Goal: Information Seeking & Learning: Check status

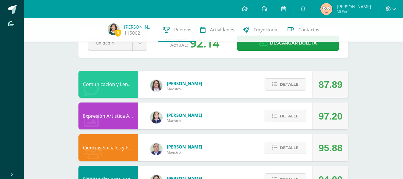
scroll to position [25, 0]
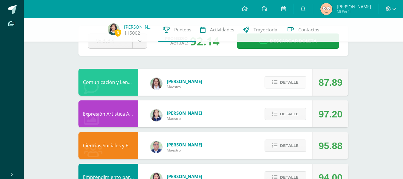
click at [289, 79] on span "Detalle" at bounding box center [289, 82] width 19 height 11
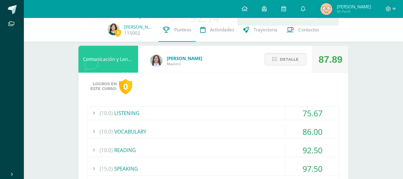
scroll to position [66, 0]
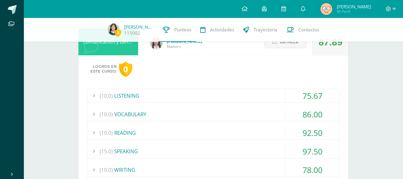
click at [186, 96] on div "(10.0) LISTENING" at bounding box center [213, 95] width 251 height 13
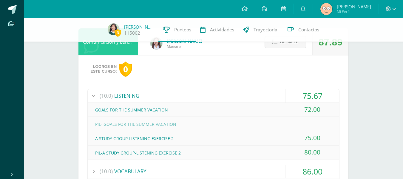
click at [193, 97] on div "(10.0) LISTENING" at bounding box center [213, 95] width 251 height 13
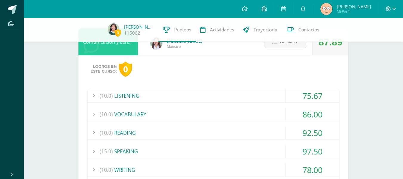
click at [205, 115] on div "(10.0) VOCABULARY" at bounding box center [213, 113] width 251 height 13
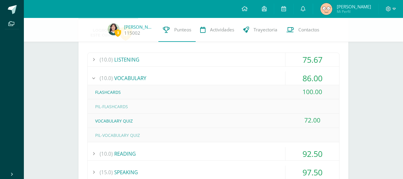
scroll to position [102, 0]
click at [199, 80] on div "(10.0) VOCABULARY" at bounding box center [213, 77] width 251 height 13
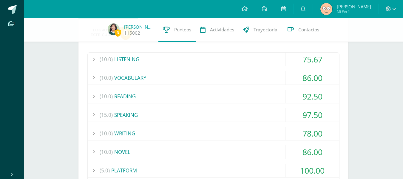
scroll to position [131, 0]
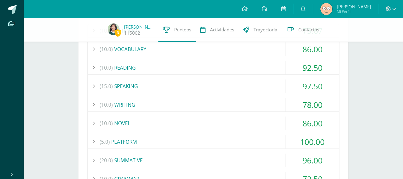
click at [177, 73] on div "(10.0) READING" at bounding box center [213, 67] width 251 height 13
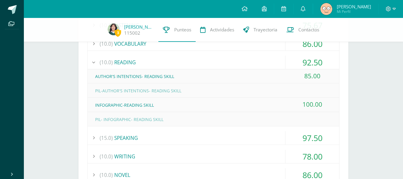
scroll to position [137, 0]
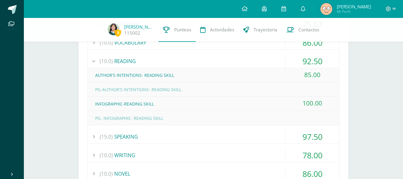
click at [168, 64] on div "(10.0) READING" at bounding box center [213, 60] width 251 height 13
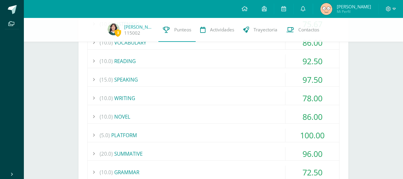
click at [192, 82] on div "(15.0) SPEAKING" at bounding box center [213, 79] width 251 height 13
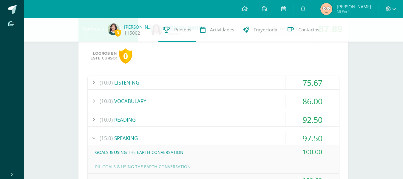
scroll to position [78, 0]
click at [255, 99] on div "(10.0) VOCABULARY" at bounding box center [213, 101] width 251 height 13
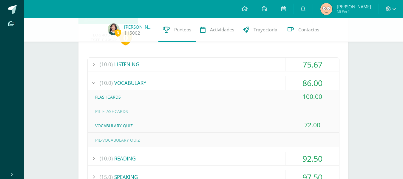
scroll to position [97, 0]
click at [237, 90] on div "FLASHCARDS" at bounding box center [213, 96] width 251 height 13
click at [225, 88] on div "(10.0) VOCABULARY" at bounding box center [213, 82] width 251 height 13
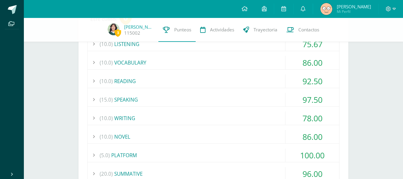
scroll to position [120, 0]
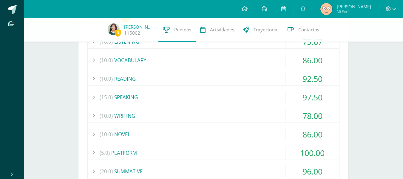
click at [193, 79] on div "(10.0) READING" at bounding box center [213, 78] width 251 height 13
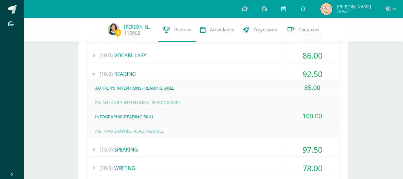
scroll to position [125, 0]
click at [173, 73] on div "(10.0) READING" at bounding box center [213, 73] width 251 height 13
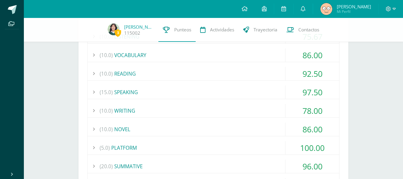
click at [162, 94] on div "(15.0) SPEAKING" at bounding box center [213, 91] width 251 height 13
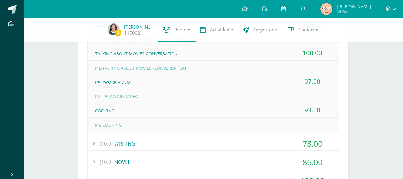
scroll to position [206, 0]
click at [148, 148] on div "(10.0) WRITING" at bounding box center [213, 142] width 251 height 13
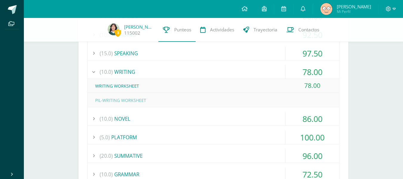
scroll to position [163, 0]
click at [160, 122] on div "(10.0) NOVEL" at bounding box center [213, 118] width 251 height 13
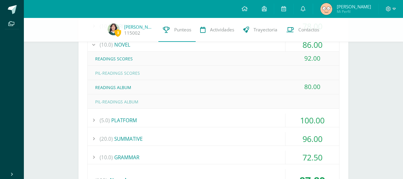
scroll to position [209, 0]
click at [171, 123] on div "(5.0) PLATFORM" at bounding box center [213, 119] width 251 height 13
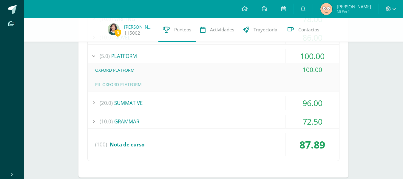
scroll to position [217, 0]
click at [144, 103] on div "(20.0) SUMMATIVE" at bounding box center [213, 102] width 251 height 13
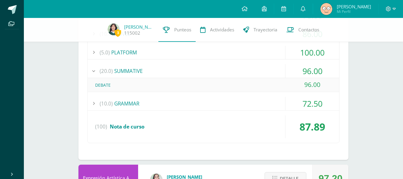
scroll to position [220, 0]
click at [151, 107] on div "(10.0) GRAMMAR" at bounding box center [213, 102] width 251 height 13
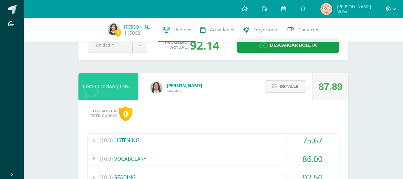
scroll to position [0, 0]
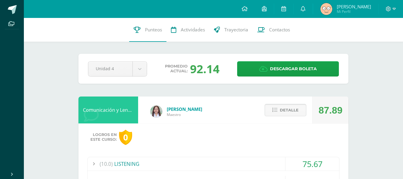
click at [286, 108] on span "Detalle" at bounding box center [289, 109] width 19 height 11
